Goal: Task Accomplishment & Management: Use online tool/utility

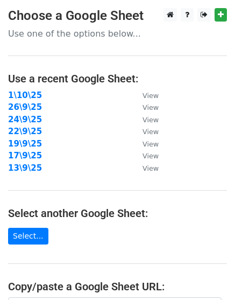
scroll to position [201, 0]
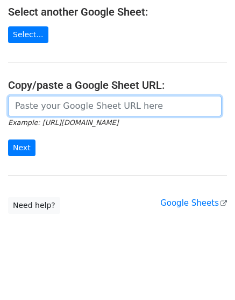
drag, startPoint x: 69, startPoint y: 110, endPoint x: 63, endPoint y: 114, distance: 6.7
click at [69, 110] on input "url" at bounding box center [115, 106] width 214 height 20
paste input "[URL][DOMAIN_NAME]"
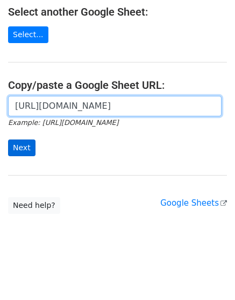
scroll to position [0, 236]
type input "[URL][DOMAIN_NAME]"
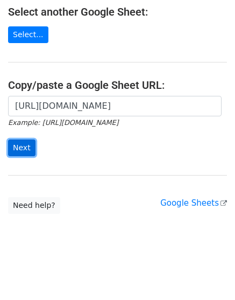
click at [32, 146] on input "Next" at bounding box center [21, 147] width 27 height 17
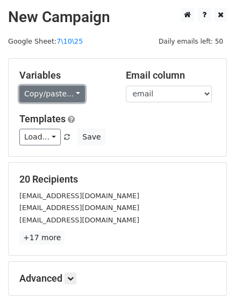
click at [51, 93] on link "Copy/paste..." at bounding box center [52, 94] width 66 height 17
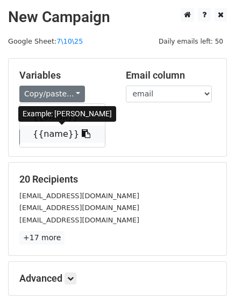
click at [60, 132] on link "{{name}}" at bounding box center [62, 133] width 85 height 17
